Goal: Task Accomplishment & Management: Manage account settings

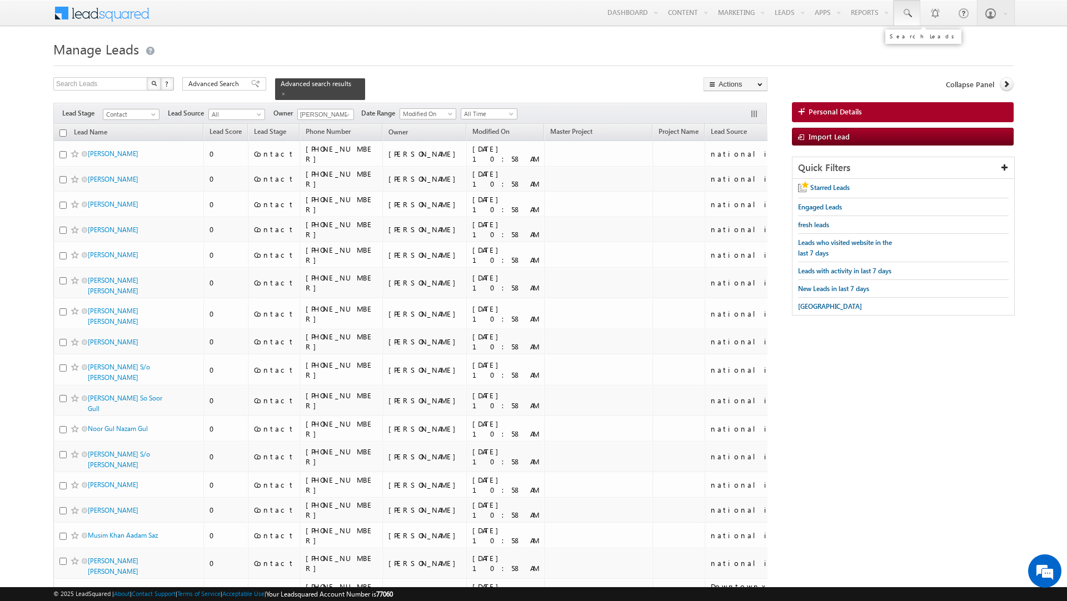
click at [911, 14] on link at bounding box center [907, 13] width 27 height 26
paste input "524444000"
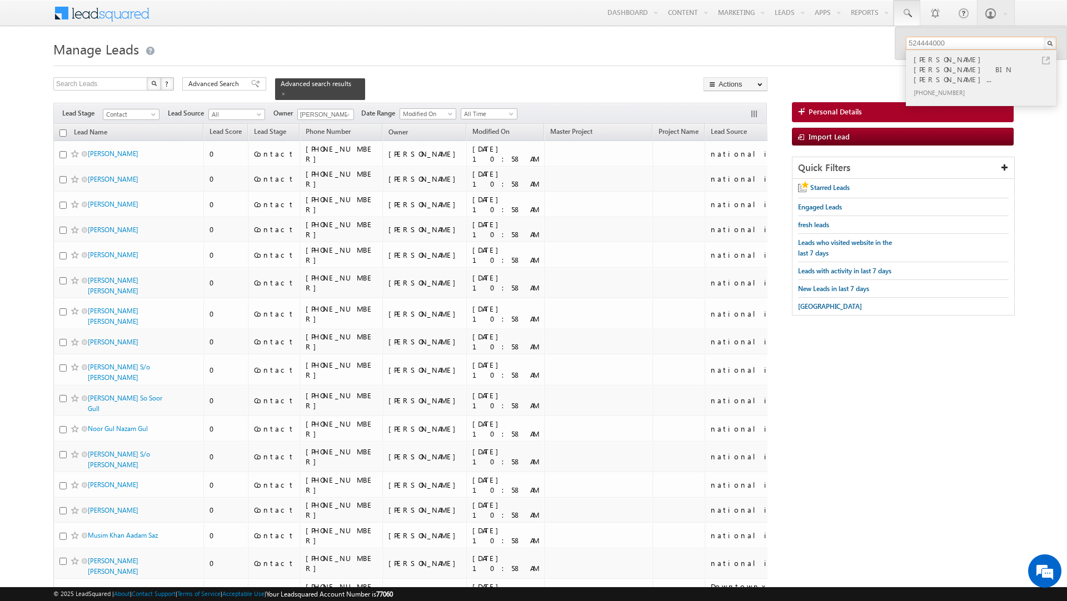
type input "524444000"
click at [1044, 61] on link at bounding box center [1046, 61] width 8 height 8
click at [922, 43] on input "524444000" at bounding box center [981, 43] width 151 height 13
click at [906, 10] on span at bounding box center [906, 13] width 11 height 11
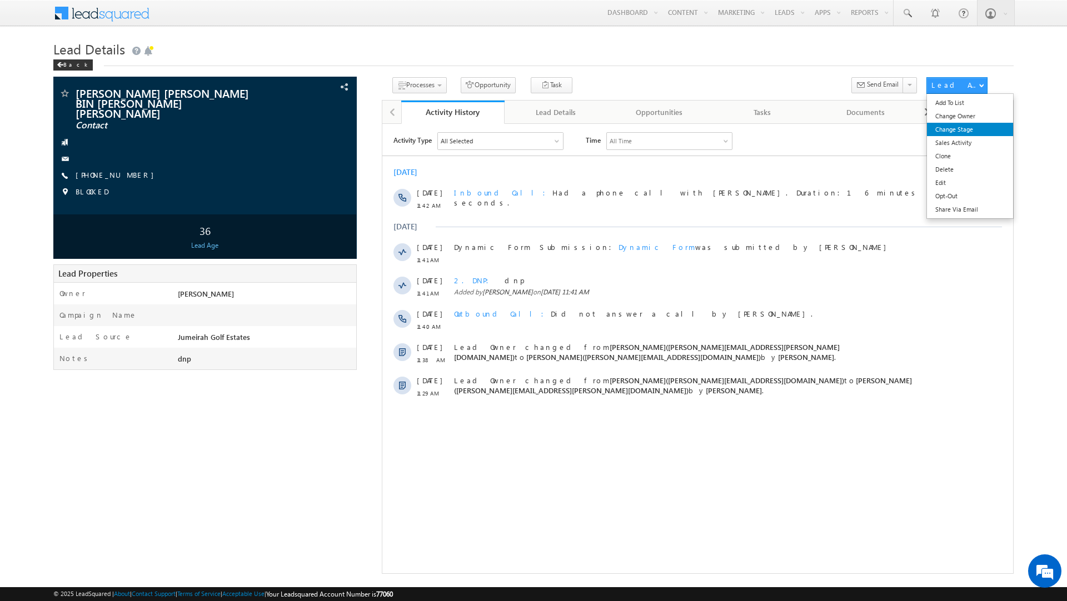
click at [951, 128] on link "Change Stage" at bounding box center [970, 129] width 86 height 13
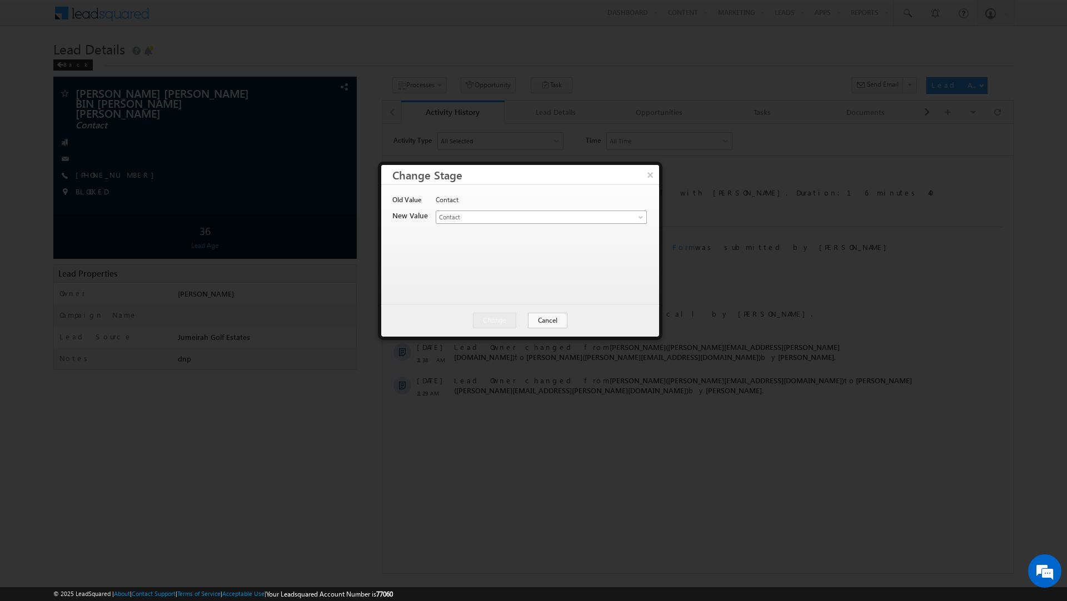
click at [637, 218] on span at bounding box center [641, 219] width 9 height 9
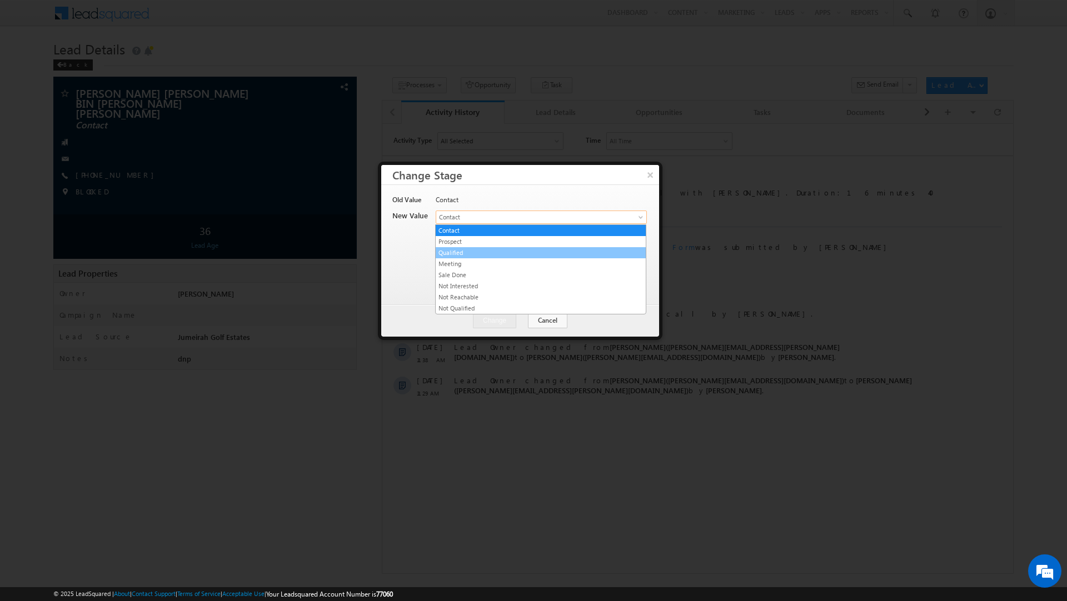
click at [599, 253] on link "Qualified" at bounding box center [541, 253] width 210 height 10
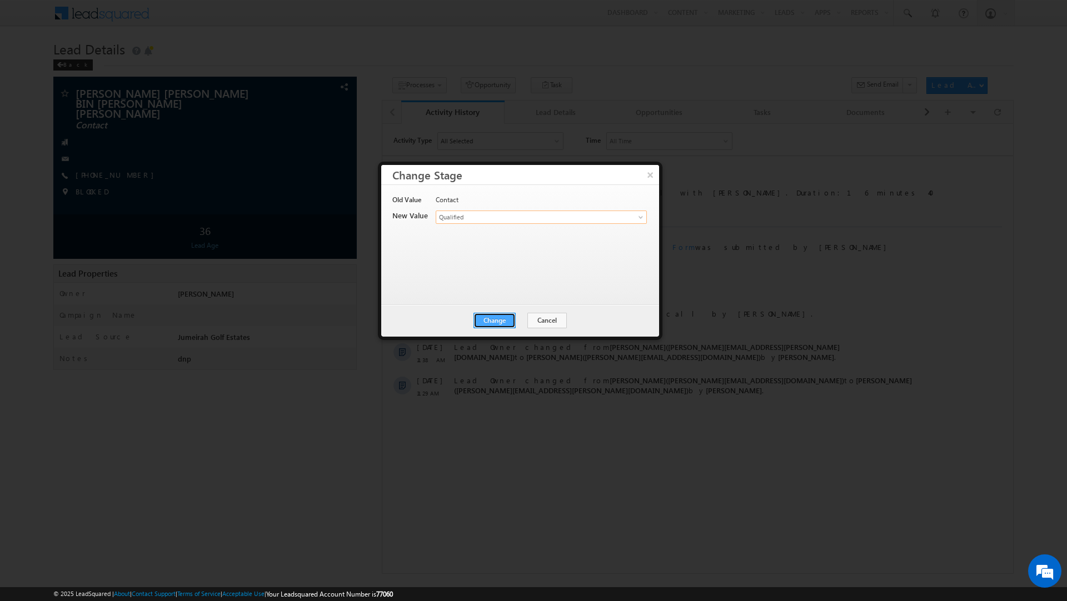
click at [501, 318] on button "Change" at bounding box center [494, 321] width 42 height 16
